Goal: Information Seeking & Learning: Learn about a topic

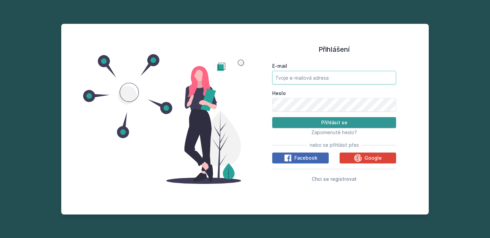
type input "[EMAIL_ADDRESS][DOMAIN_NAME]"
click at [336, 122] on button "Přihlásit se" at bounding box center [334, 122] width 124 height 11
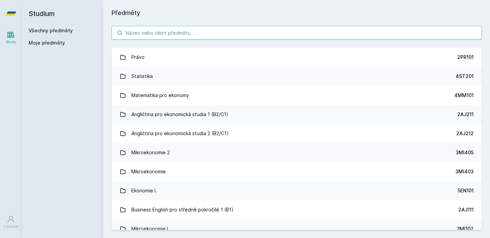
click at [171, 30] on input "search" at bounding box center [297, 33] width 370 height 14
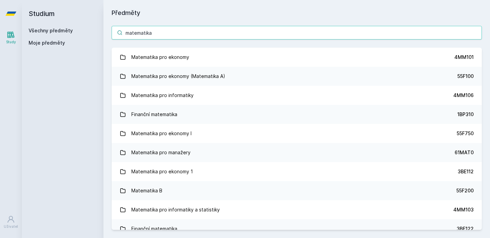
type input "matematika"
